Goal: Transaction & Acquisition: Purchase product/service

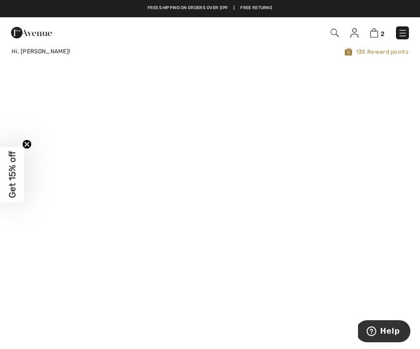
click at [401, 32] on img at bounding box center [403, 33] width 10 height 10
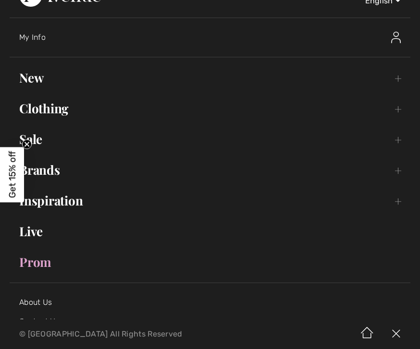
scroll to position [27, 0]
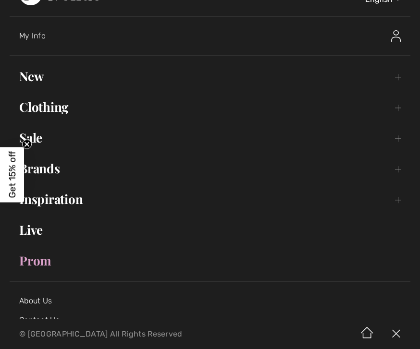
click at [46, 136] on link "Sale Toggle submenu" at bounding box center [210, 137] width 401 height 21
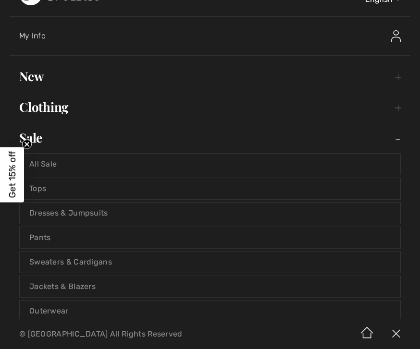
click at [46, 190] on link "Tops" at bounding box center [210, 188] width 381 height 21
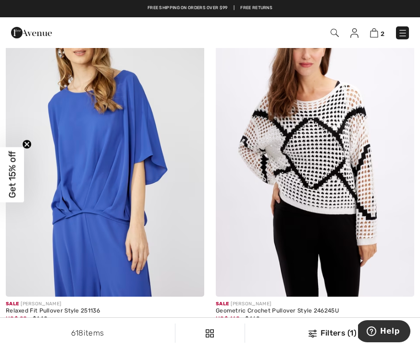
scroll to position [1776, 0]
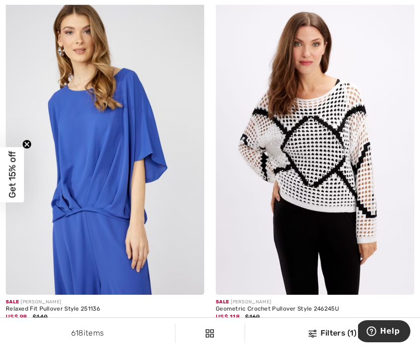
click at [119, 246] on img at bounding box center [105, 146] width 198 height 298
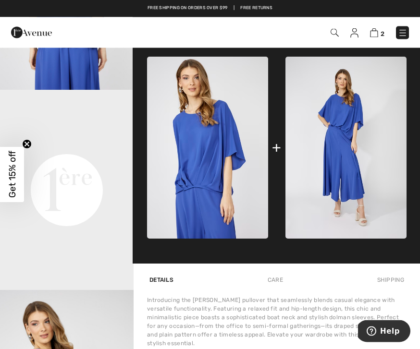
scroll to position [358, 0]
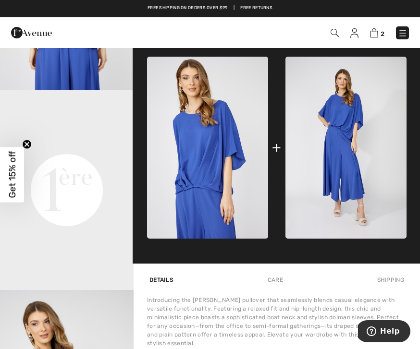
click at [351, 171] on img at bounding box center [345, 148] width 121 height 182
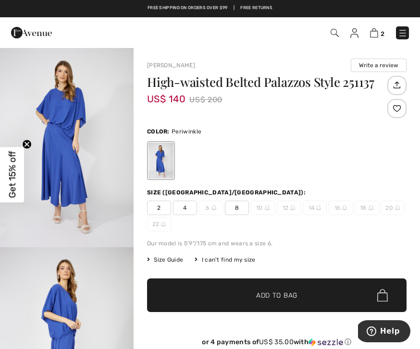
click at [280, 88] on h1 "High-waisted Belted Palazzos Style 251137" at bounding box center [266, 82] width 238 height 12
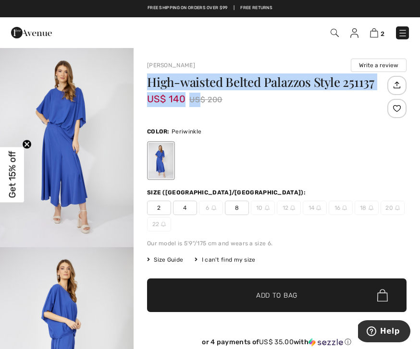
copy div "High-waisted Belted Palazzos Style 251137 US$ 140 US"
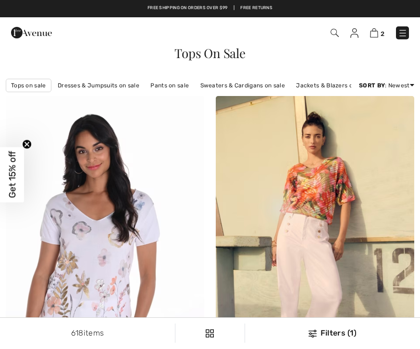
checkbox input "true"
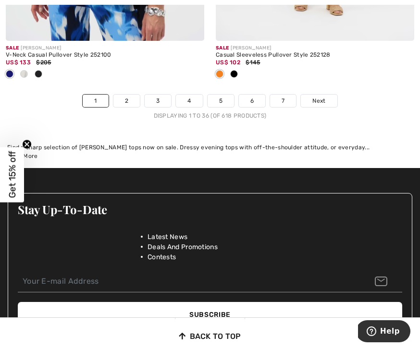
scroll to position [6368, 0]
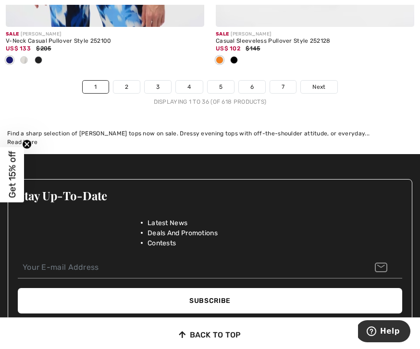
click at [130, 81] on link "2" at bounding box center [126, 87] width 26 height 12
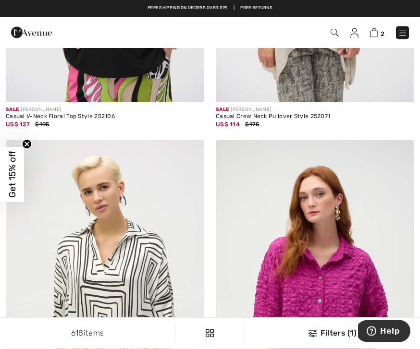
scroll to position [3785, 0]
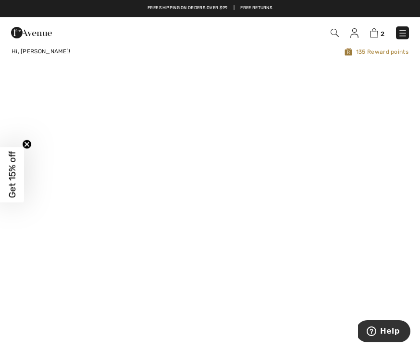
click at [403, 34] on img at bounding box center [403, 33] width 10 height 10
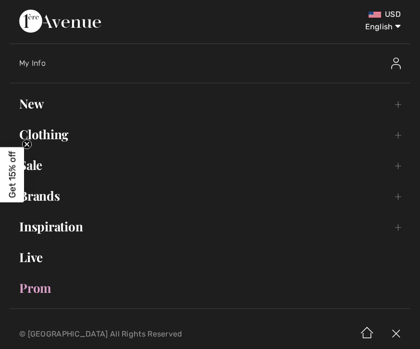
click at [396, 167] on link "Sale Toggle submenu" at bounding box center [210, 165] width 401 height 21
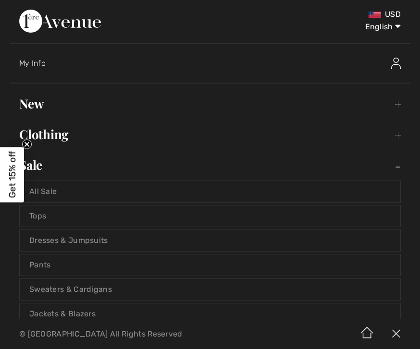
click at [95, 289] on link "Sweaters & Cardigans" at bounding box center [210, 289] width 381 height 21
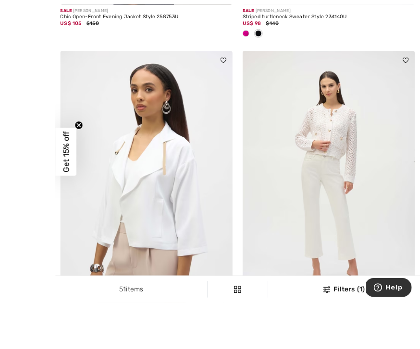
scroll to position [443, 0]
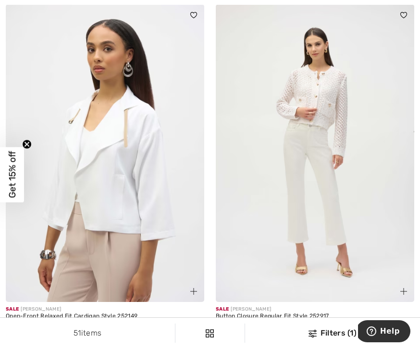
click at [280, 311] on div "Sale JOSEPH RIBKOFF" at bounding box center [315, 309] width 198 height 7
click at [332, 195] on img at bounding box center [315, 153] width 198 height 298
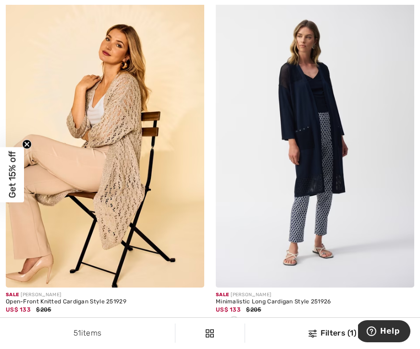
scroll to position [2956, 0]
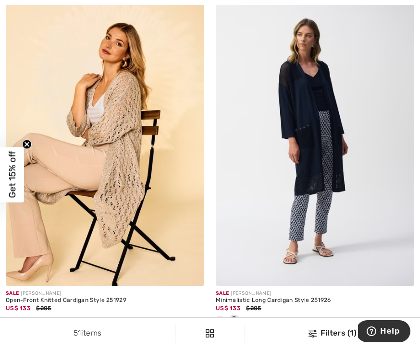
click at [95, 297] on div "Open-Front Knitted Cardigan Style 251929" at bounding box center [105, 300] width 198 height 7
click at [138, 179] on img at bounding box center [105, 138] width 198 height 298
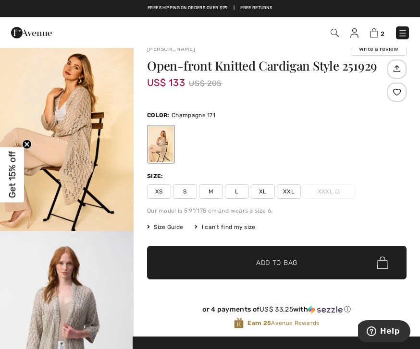
scroll to position [11, 0]
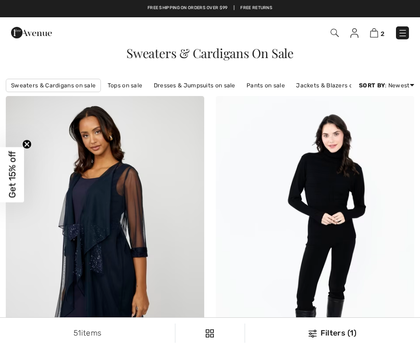
checkbox input "true"
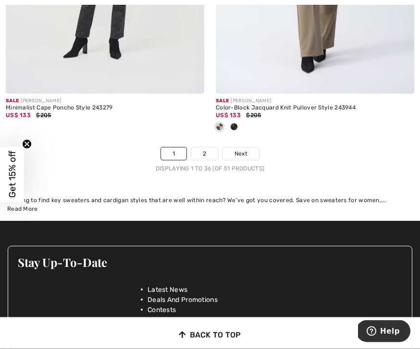
scroll to position [6301, 0]
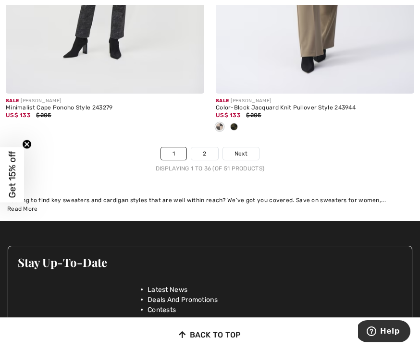
click at [213, 152] on link "2" at bounding box center [204, 153] width 26 height 12
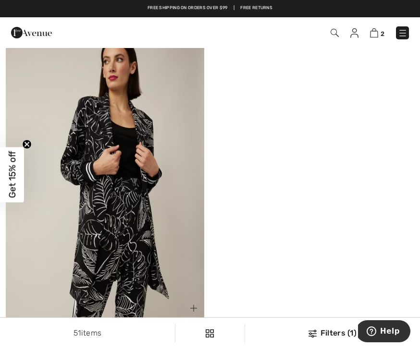
scroll to position [2578, 0]
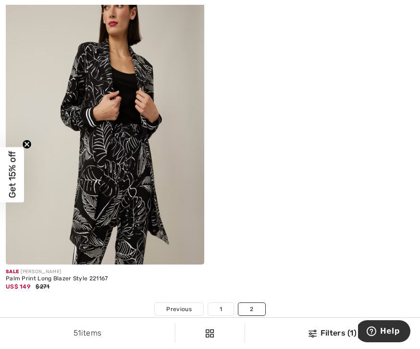
click at [141, 174] on img at bounding box center [105, 116] width 198 height 298
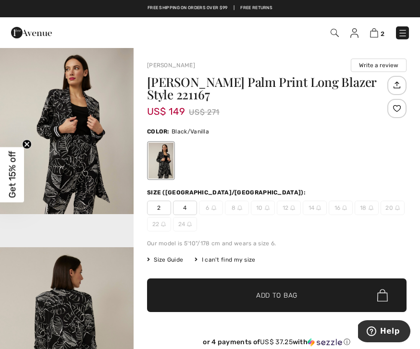
click at [376, 190] on div "Size (CA/US):" at bounding box center [276, 192] width 259 height 9
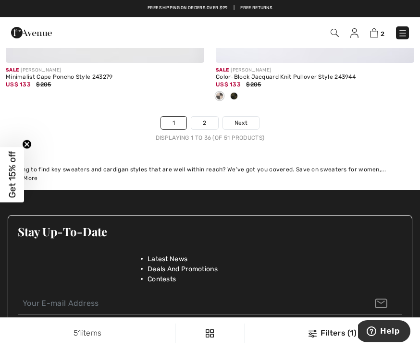
click at [243, 119] on span "Next" at bounding box center [240, 123] width 13 height 9
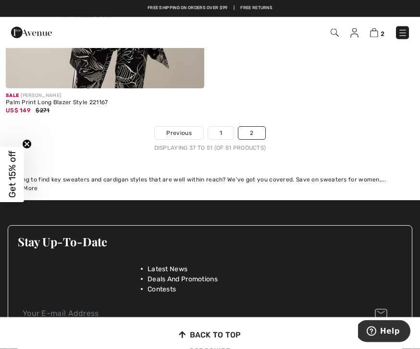
scroll to position [2754, 0]
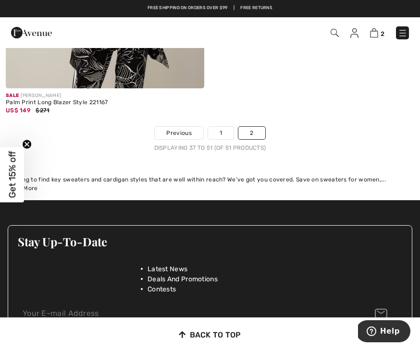
click at [404, 35] on img at bounding box center [403, 33] width 10 height 10
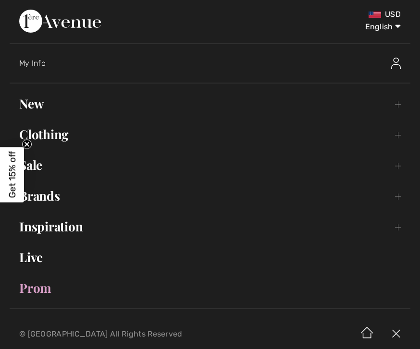
click at [400, 168] on link "Sale Toggle submenu" at bounding box center [210, 165] width 401 height 21
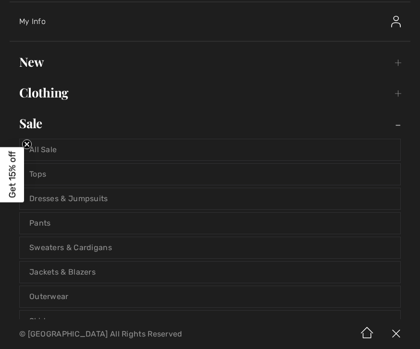
scroll to position [59, 0]
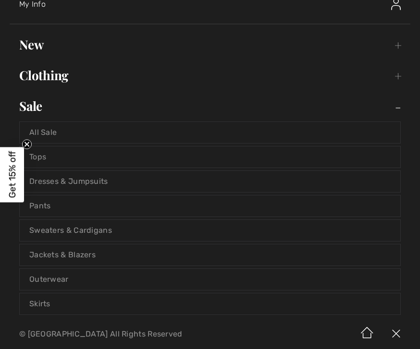
click at [92, 180] on link "Dresses & Jumpsuits" at bounding box center [210, 181] width 381 height 21
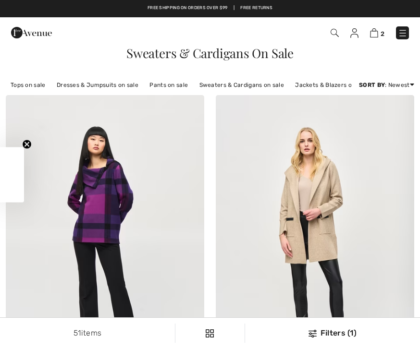
checkbox input "true"
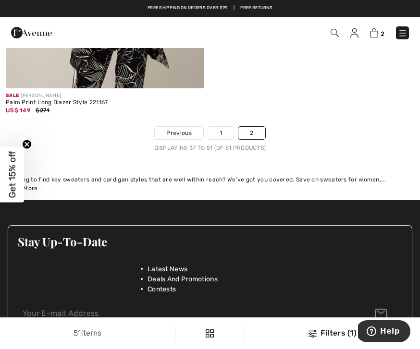
click at [407, 38] on img at bounding box center [403, 33] width 10 height 10
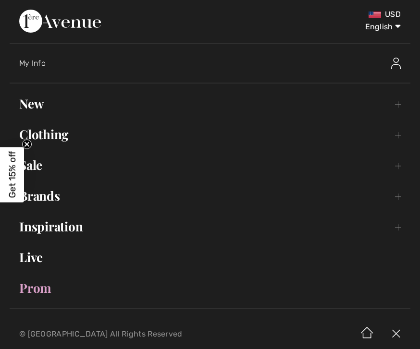
click at [400, 166] on link "Sale Toggle submenu" at bounding box center [210, 165] width 401 height 21
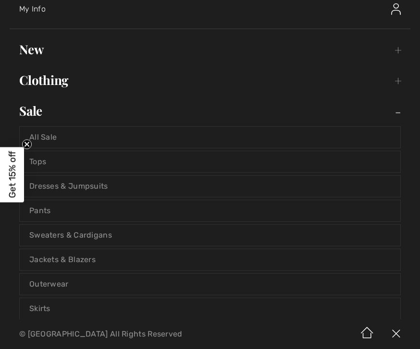
scroll to position [61, 0]
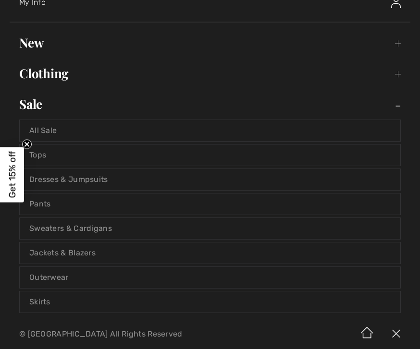
click at [64, 276] on link "Outerwear" at bounding box center [210, 277] width 381 height 21
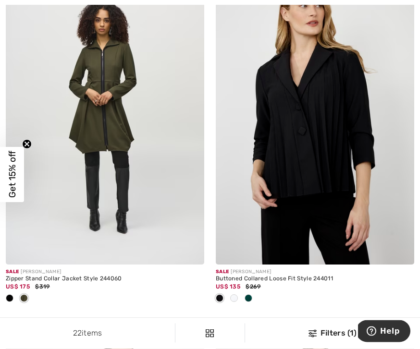
scroll to position [832, 0]
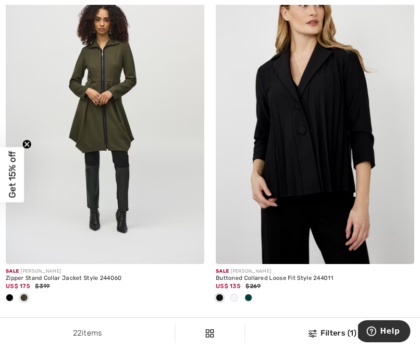
click at [75, 281] on div "Zipper Stand Collar Jacket Style 244060" at bounding box center [105, 278] width 198 height 7
click at [80, 276] on div "Zipper Stand Collar Jacket Style 244060" at bounding box center [105, 278] width 198 height 7
copy div "Zipper Stand Collar Jacket Style 244060"
